Goal: Task Accomplishment & Management: Manage account settings

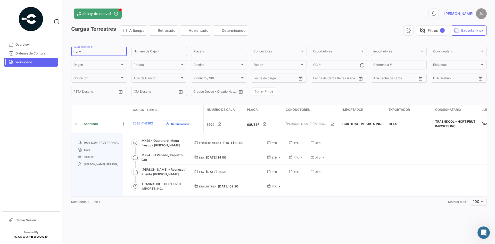
click at [80, 49] on div "0262 Carga Terrestre #" at bounding box center [99, 51] width 51 height 10
click at [77, 52] on input "0262" at bounding box center [99, 52] width 51 height 4
paste input "40"
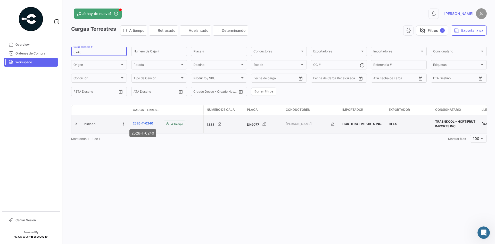
type input "0240"
click at [139, 124] on link "2526-T-0240" at bounding box center [143, 123] width 20 height 5
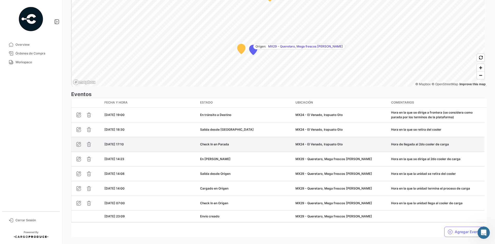
scroll to position [388, 0]
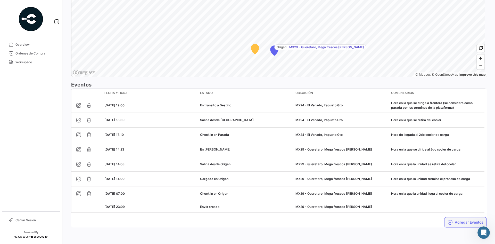
click at [458, 225] on button "Agregar Eventos" at bounding box center [465, 222] width 43 height 10
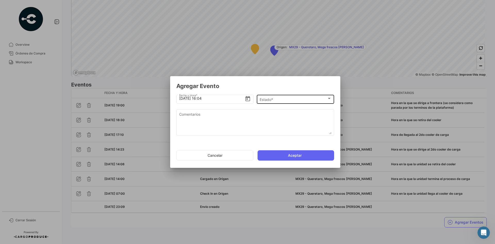
click at [332, 99] on div "Estado * Estado *" at bounding box center [295, 99] width 77 height 10
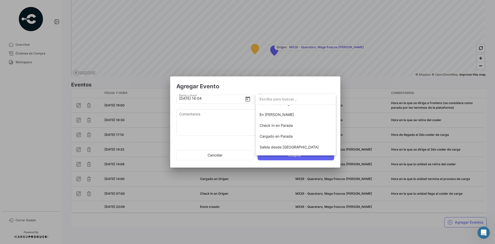
scroll to position [39, 0]
click at [288, 124] on span "Check In en Parada" at bounding box center [276, 125] width 33 height 4
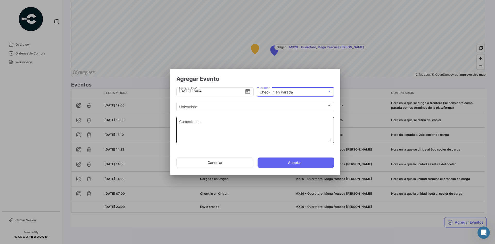
click at [242, 124] on textarea "Comentarios" at bounding box center [255, 130] width 152 height 23
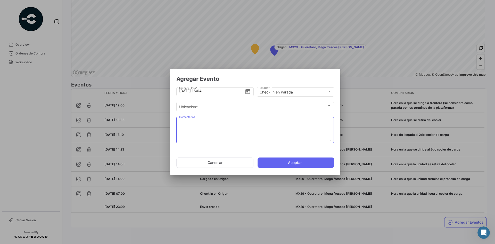
paste textarea "Hora de llegada a frontera"
type textarea "Hora de llegada a frontera"
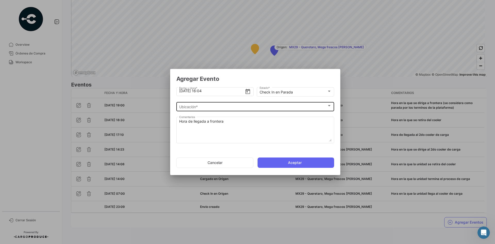
click at [214, 108] on div "Ubicación *" at bounding box center [253, 107] width 148 height 4
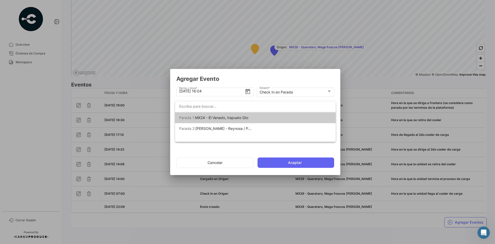
click at [232, 118] on span "MX24 - El Venado, Irapuato Gto" at bounding box center [221, 117] width 53 height 4
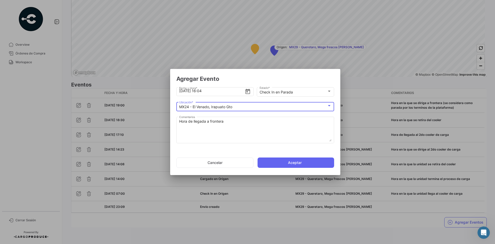
click at [231, 109] on div "MX24 - El Venado, Irapuato Gto" at bounding box center [253, 107] width 148 height 4
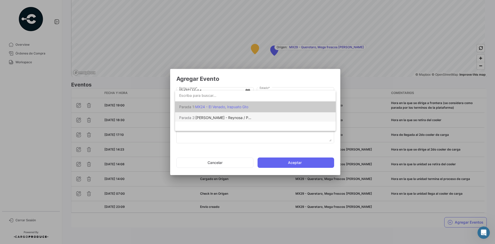
click at [238, 119] on span "[PERSON_NAME] - Reynosa / Puente [PERSON_NAME]" at bounding box center [242, 117] width 93 height 4
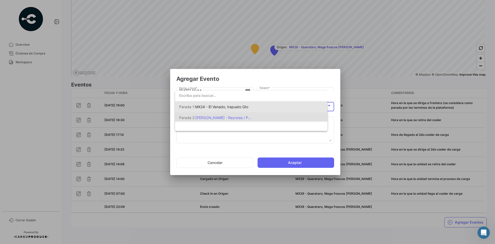
scroll to position [0, 0]
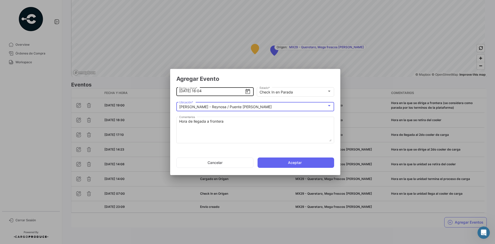
click at [200, 91] on input "[DATE] 16:04" at bounding box center [212, 91] width 66 height 18
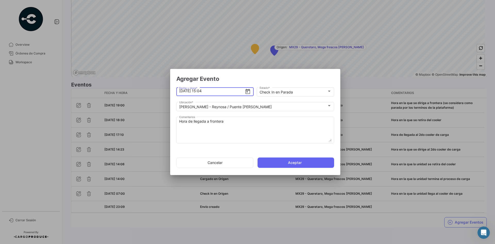
click at [204, 91] on input "[DATE] 15:04" at bounding box center [212, 91] width 66 height 18
type input "[DATE] 15:24"
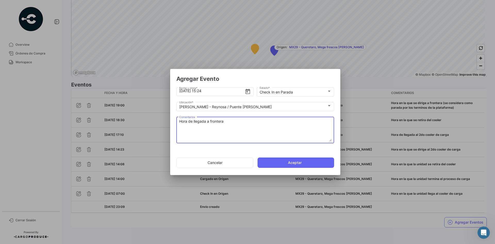
click at [238, 122] on textarea "Hora de llegada a frontera" at bounding box center [255, 130] width 152 height 23
click at [286, 162] on button "Aceptar" at bounding box center [296, 162] width 77 height 10
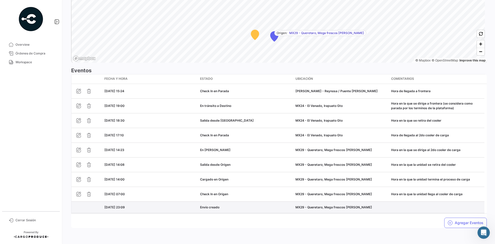
scroll to position [403, 0]
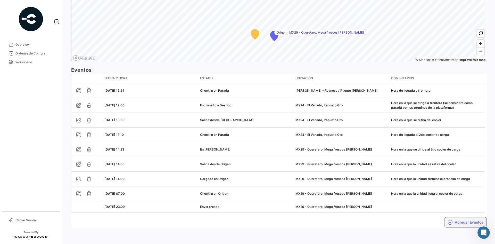
click at [458, 220] on button "Agregar Eventos" at bounding box center [465, 222] width 43 height 10
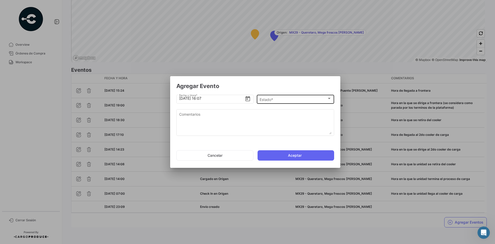
click at [326, 97] on div "Estado * Estado *" at bounding box center [296, 99] width 72 height 10
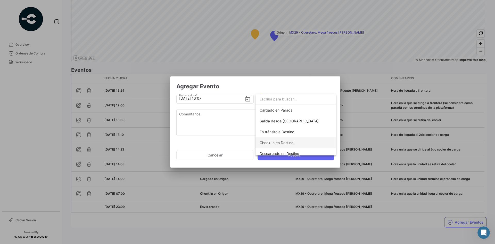
scroll to position [65, 0]
click at [287, 121] on span "Salida desde [GEOGRAPHIC_DATA]" at bounding box center [289, 121] width 59 height 4
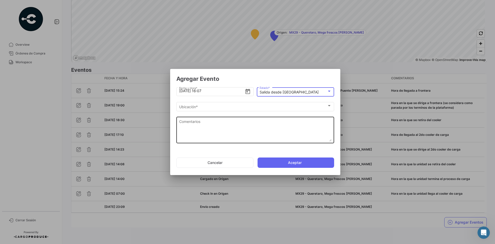
click at [242, 120] on textarea "Comentarios" at bounding box center [255, 130] width 152 height 23
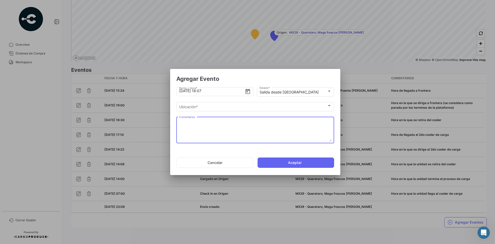
paste textarea "Hora de salida a cruce"
type textarea "Hora de salida a cruce"
click at [296, 161] on button "Aceptar" at bounding box center [296, 162] width 77 height 10
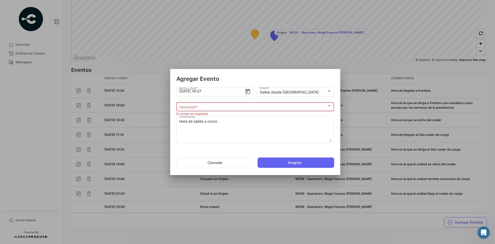
click at [271, 99] on div "Salida desde Parada Estado *" at bounding box center [295, 93] width 77 height 13
click at [270, 107] on div "Ubicación *" at bounding box center [253, 107] width 148 height 4
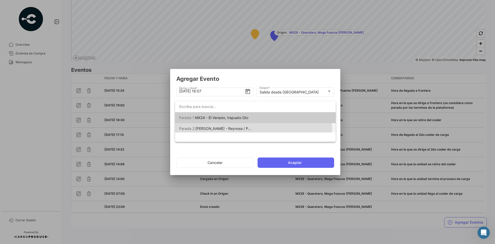
click at [246, 129] on span "[PERSON_NAME] - Reynosa / Puente [PERSON_NAME]" at bounding box center [242, 128] width 93 height 4
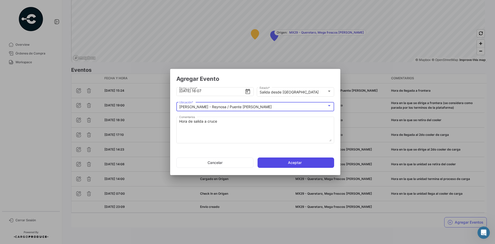
click at [282, 160] on button "Aceptar" at bounding box center [296, 162] width 77 height 10
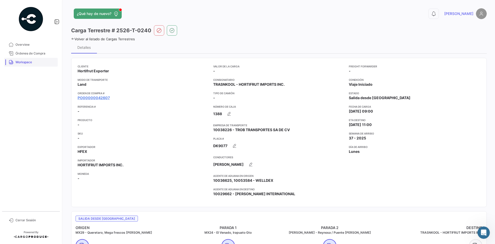
click at [32, 62] on span "Workspace" at bounding box center [35, 62] width 40 height 5
